Goal: Task Accomplishment & Management: Use online tool/utility

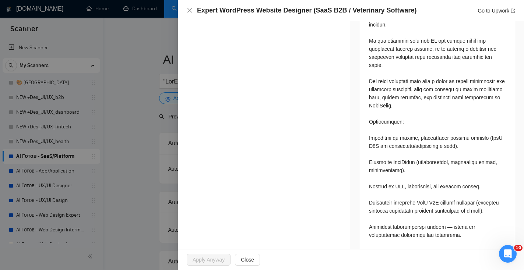
scroll to position [24, 0]
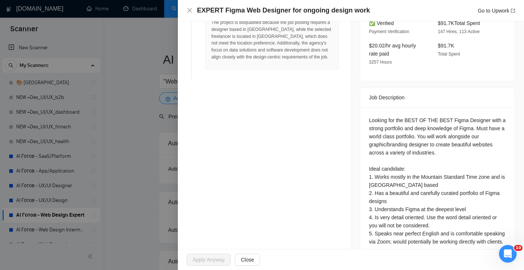
scroll to position [226, 0]
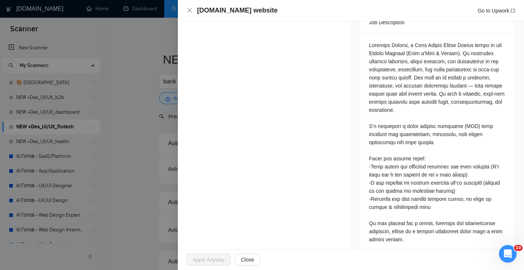
scroll to position [362, 0]
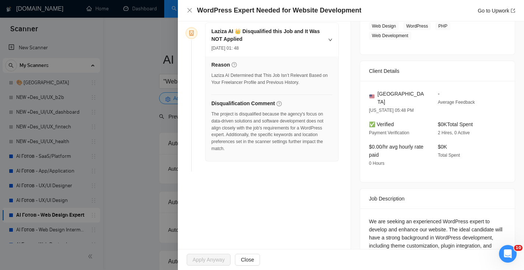
scroll to position [152, 0]
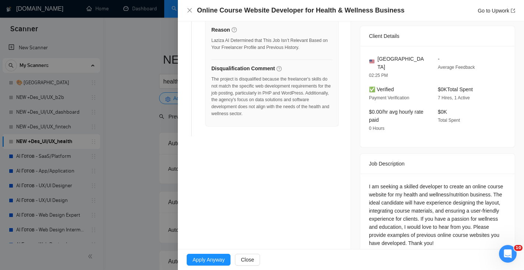
scroll to position [169, 0]
